Goal: Information Seeking & Learning: Learn about a topic

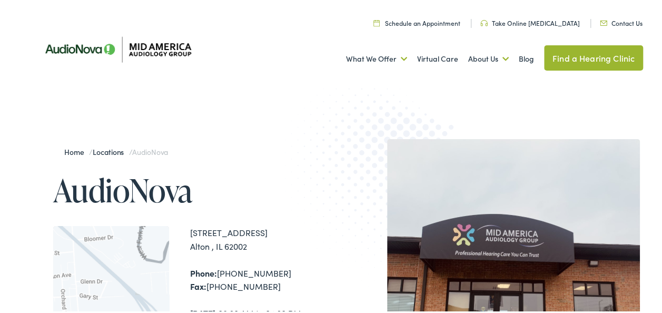
click at [607, 18] on link "Contact Us" at bounding box center [620, 20] width 43 height 9
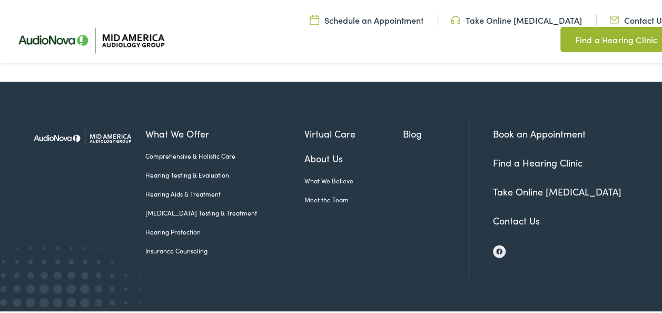
scroll to position [557, 0]
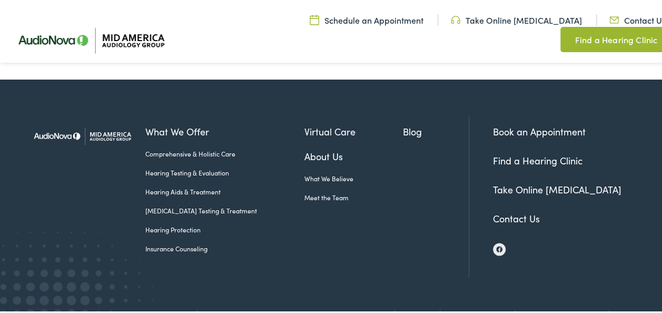
click at [312, 195] on link "Meet the Team" at bounding box center [353, 195] width 98 height 9
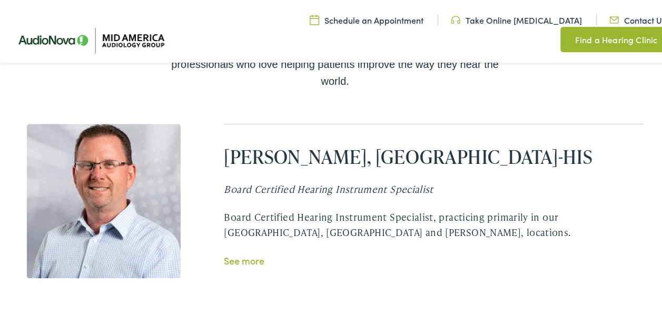
scroll to position [2430, 0]
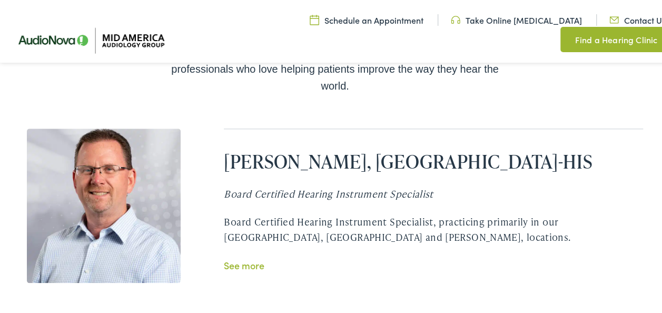
click at [243, 256] on link "See more" at bounding box center [244, 262] width 41 height 13
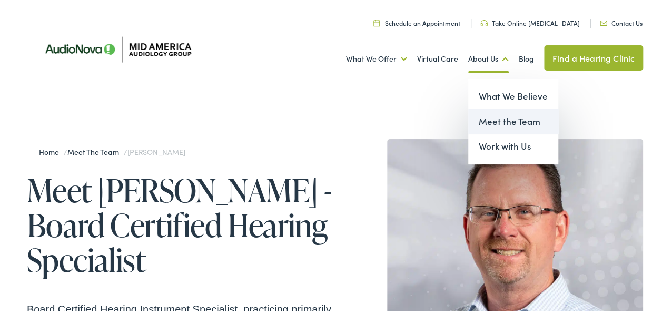
click at [486, 118] on link "Meet the Team" at bounding box center [513, 119] width 90 height 25
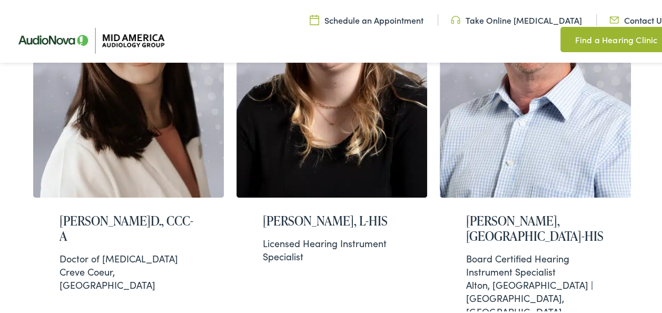
scroll to position [395, 0]
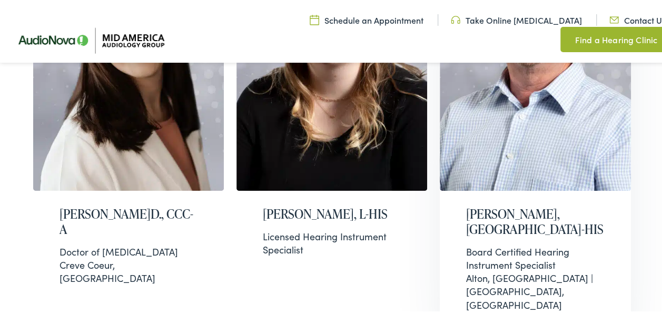
click at [511, 204] on h2 "[PERSON_NAME], [GEOGRAPHIC_DATA]-HIS" at bounding box center [535, 219] width 138 height 31
